Goal: Transaction & Acquisition: Purchase product/service

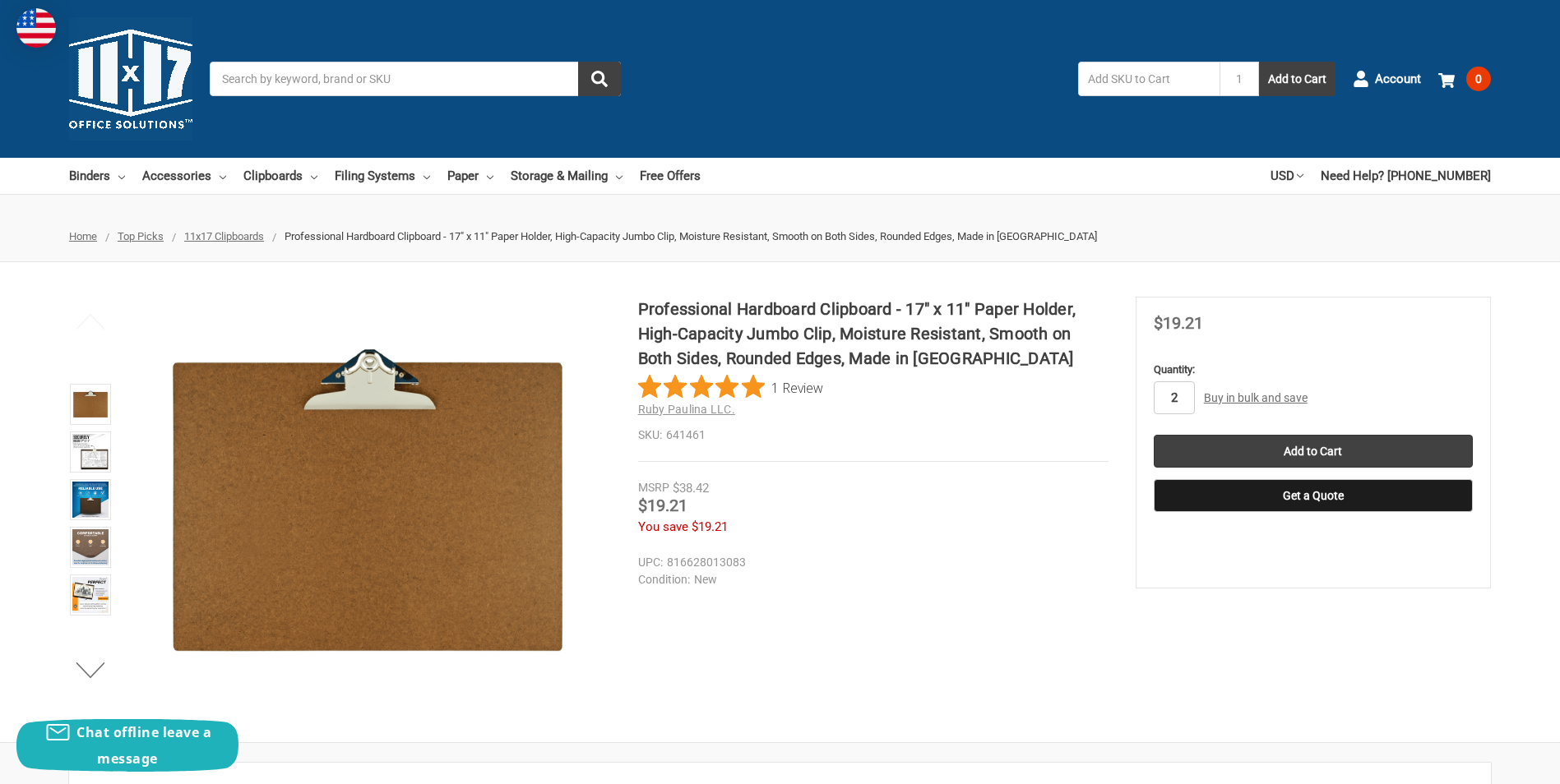
type input "2"
click at [1163, 687] on div "Professional Hardboard Clipboard - 17" x 11" Paper Holder, High-Capacity Jumbo …" at bounding box center [780, 502] width 1560 height 411
click at [1165, 682] on div "Professional Hardboard Clipboard - 17" x 11" Paper Holder, High-Capacity Jumbo …" at bounding box center [780, 502] width 1560 height 411
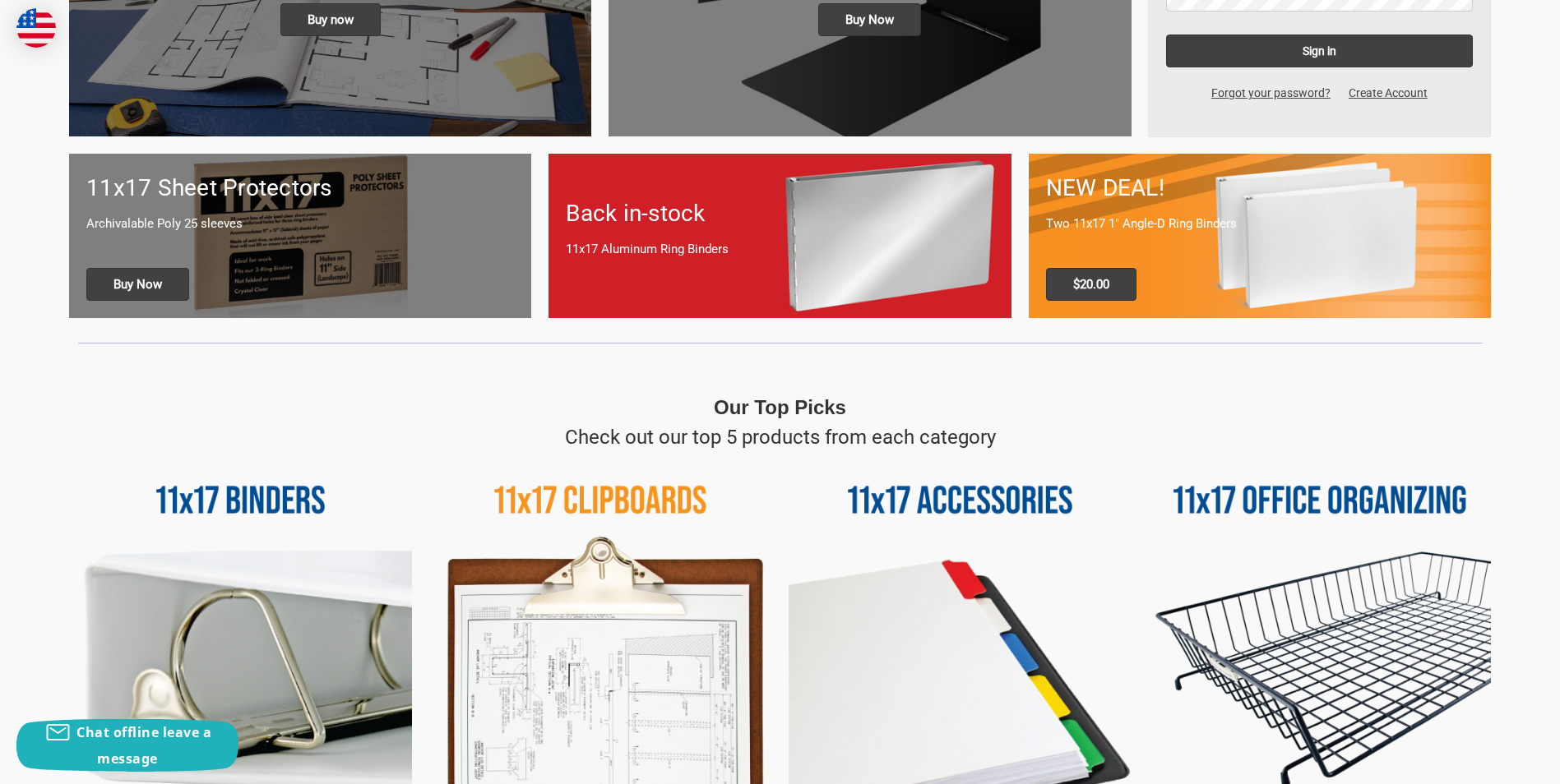
scroll to position [575, 0]
